Goal: Book appointment/travel/reservation

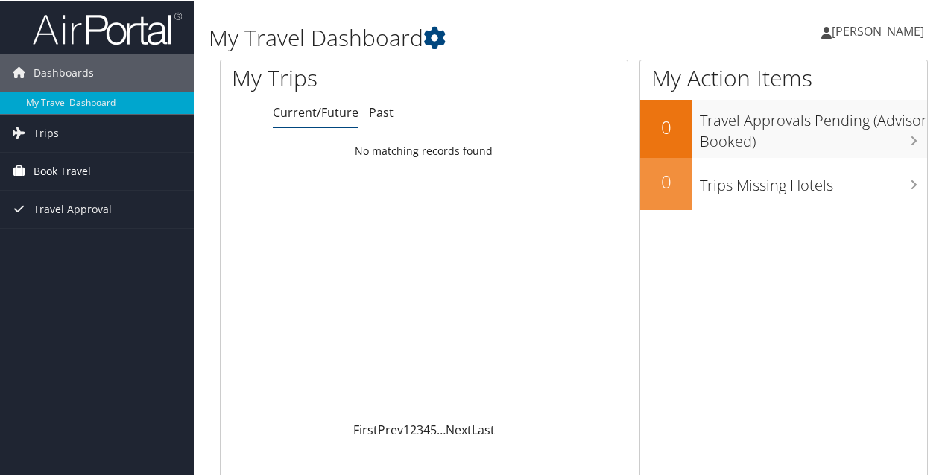
click at [63, 167] on span "Book Travel" at bounding box center [62, 169] width 57 height 37
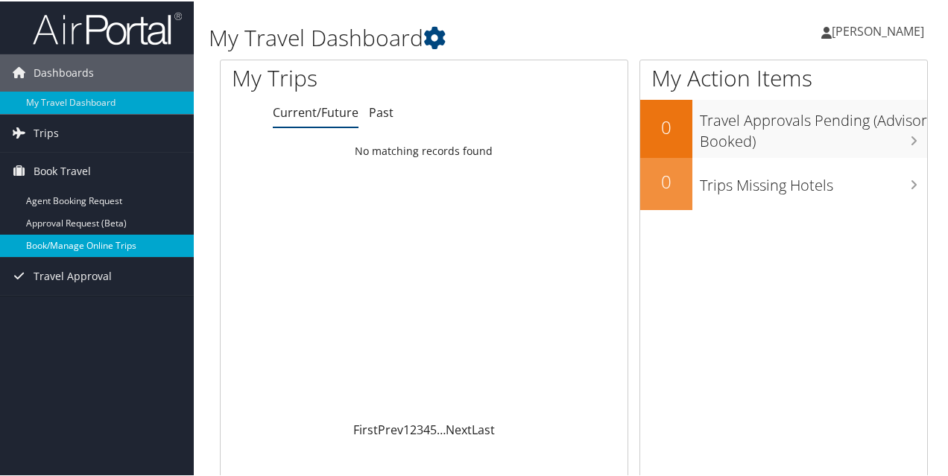
click at [75, 241] on link "Book/Manage Online Trips" at bounding box center [97, 244] width 194 height 22
